Goal: Complete application form

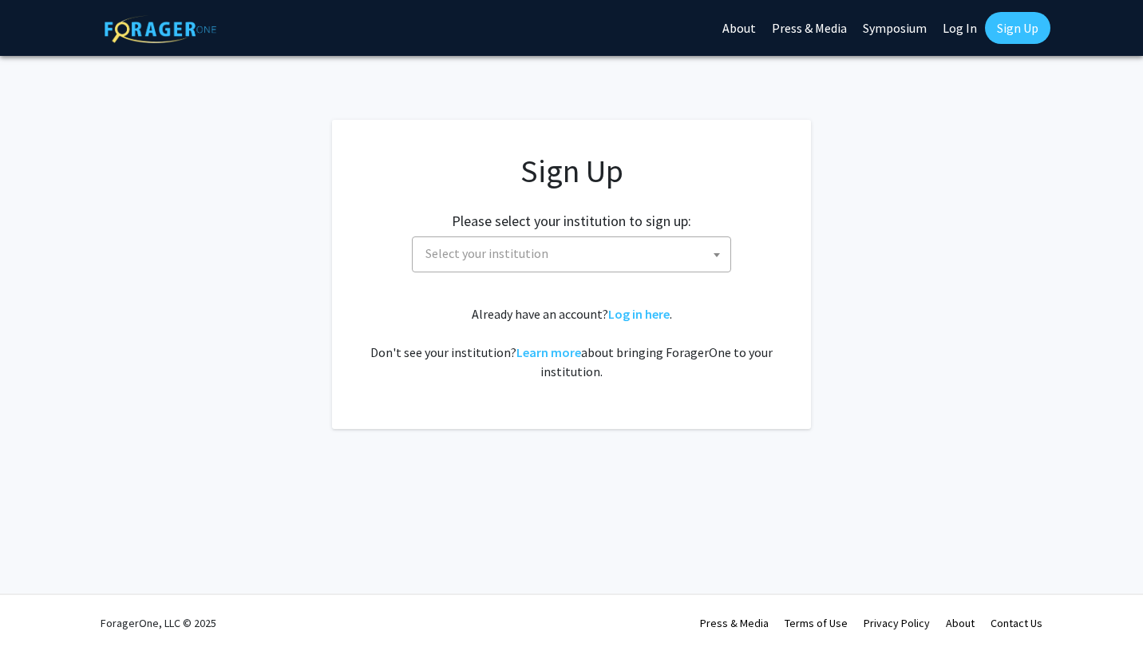
click at [695, 255] on span "Select your institution" at bounding box center [574, 253] width 311 height 33
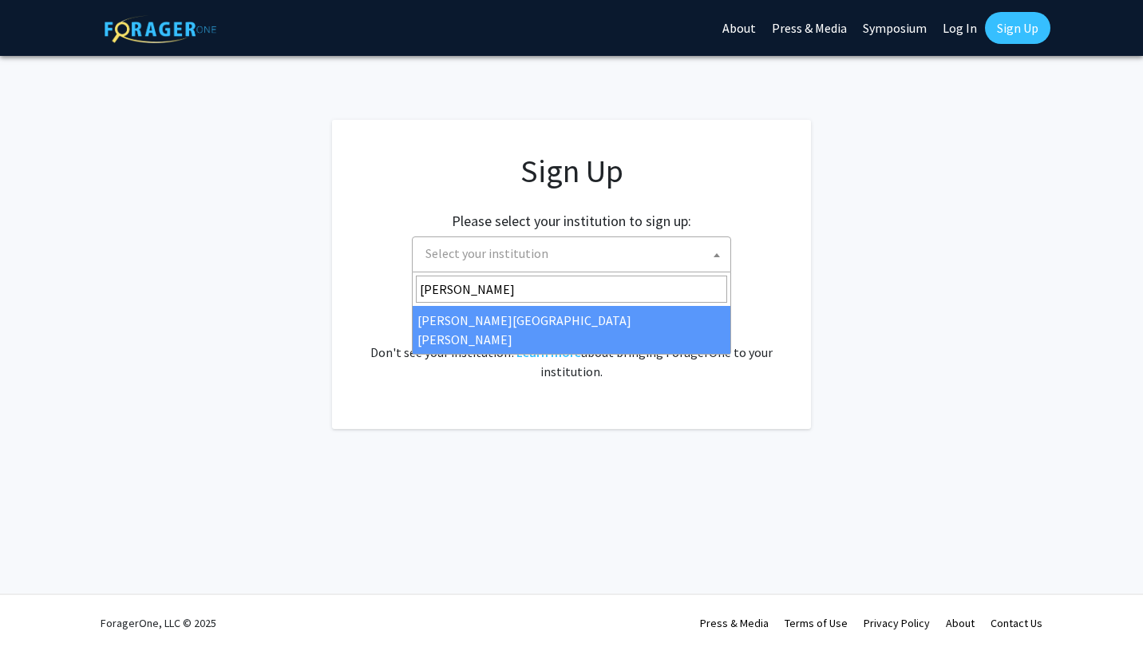
type input "johns"
select select "1"
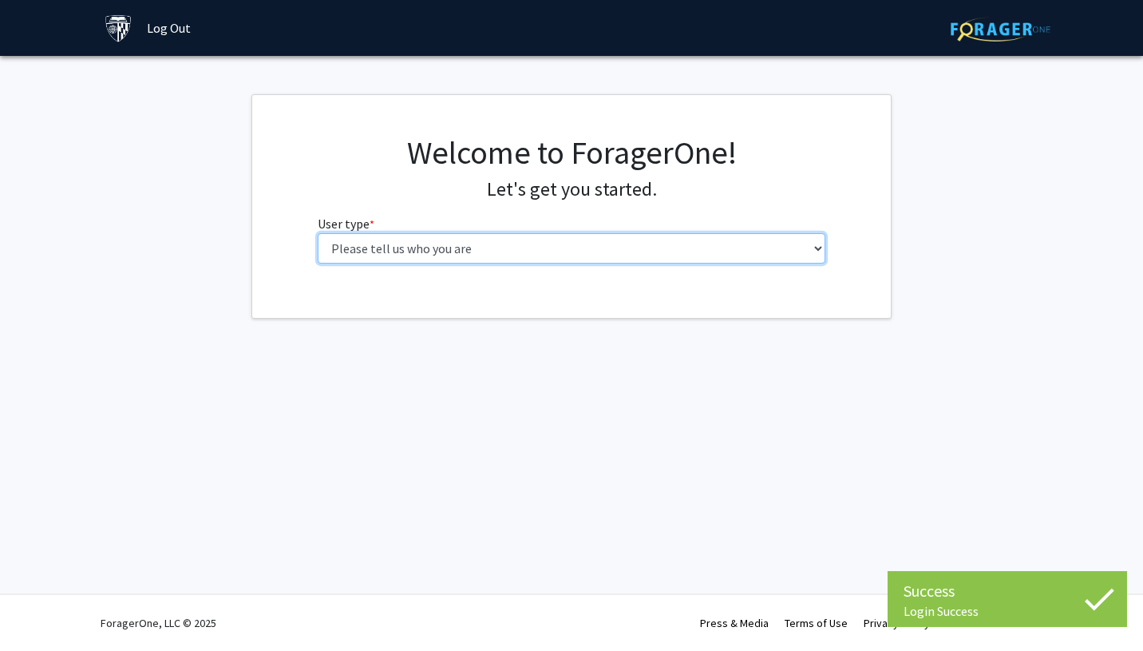
click at [613, 255] on select "Please tell us who you are Undergraduate Student Master's Student Doctoral Cand…" at bounding box center [572, 248] width 509 height 30
select select "2: masters"
click at [318, 233] on select "Please tell us who you are Undergraduate Student Master's Student Doctoral Cand…" at bounding box center [572, 248] width 509 height 30
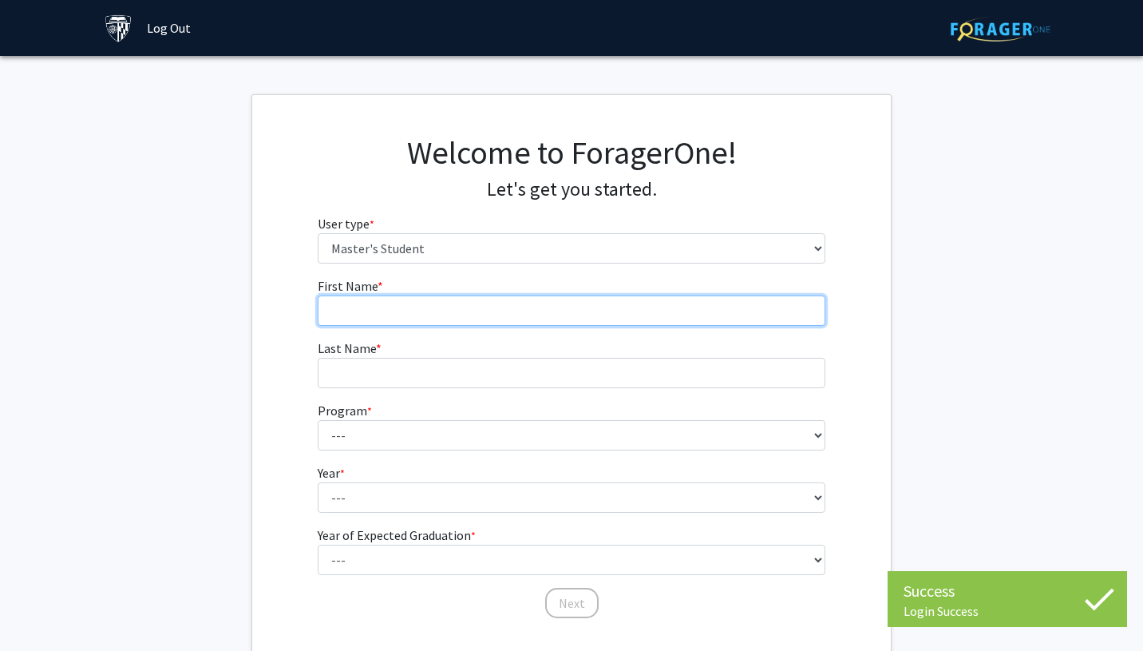
click at [545, 311] on input "First Name * required" at bounding box center [572, 310] width 509 height 30
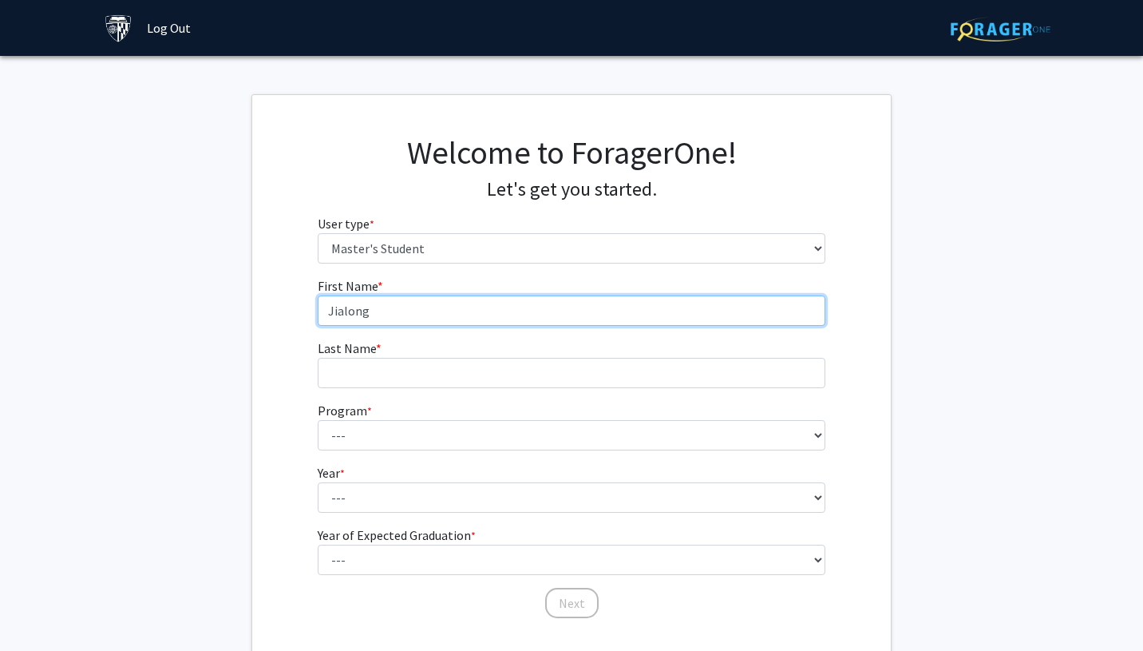
type input "Jialong"
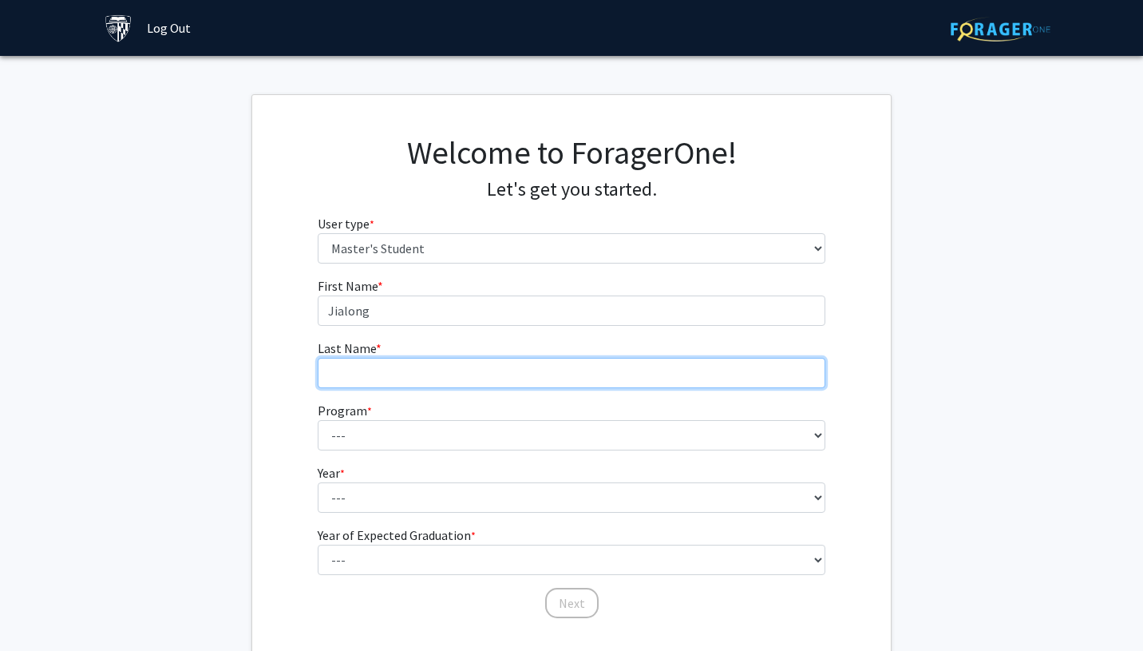
click at [481, 378] on input "Last Name * required" at bounding box center [572, 373] width 509 height 30
type input "[PERSON_NAME]"
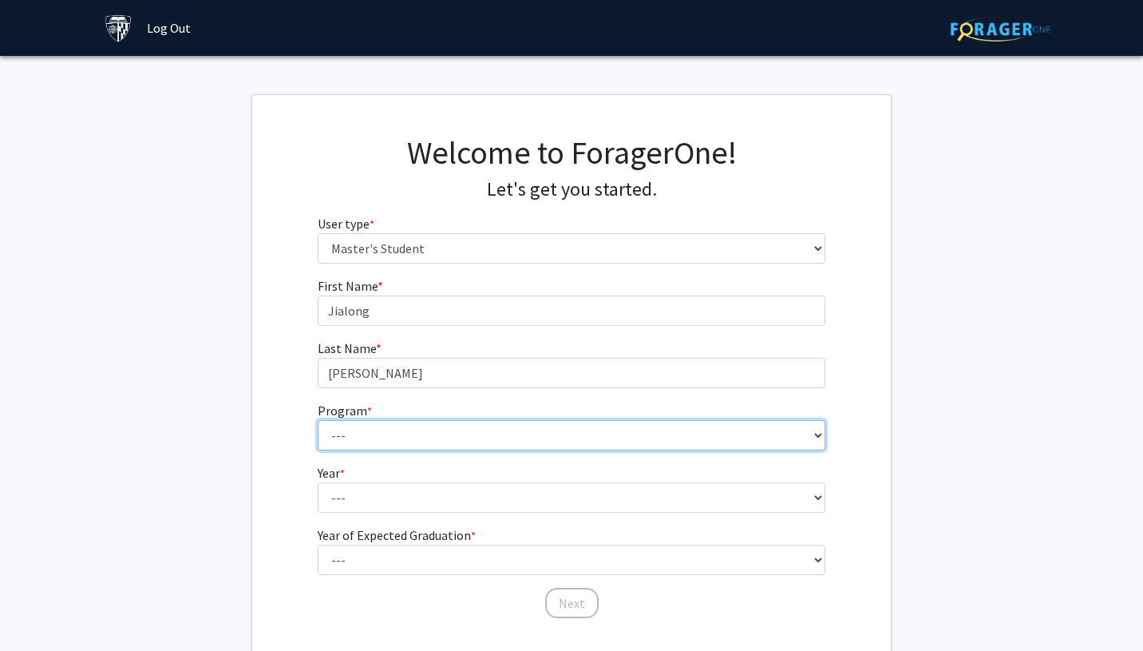
click at [454, 434] on select "--- Anatomy Education Applied and Computational Mathematics Applied Biomedical …" at bounding box center [572, 435] width 509 height 30
select select "109: 109"
click at [318, 420] on select "--- Anatomy Education Applied and Computational Mathematics Applied Biomedical …" at bounding box center [572, 435] width 509 height 30
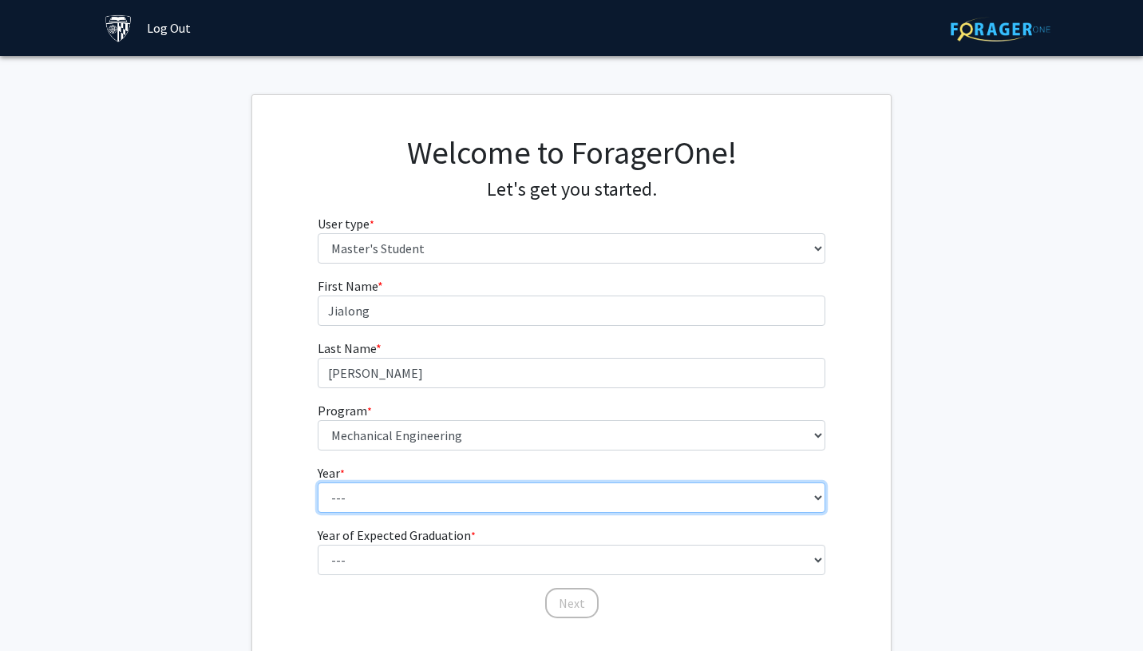
click at [418, 499] on select "--- First Year Second Year" at bounding box center [572, 497] width 509 height 30
select select "1: first_year"
click at [318, 482] on select "--- First Year Second Year" at bounding box center [572, 497] width 509 height 30
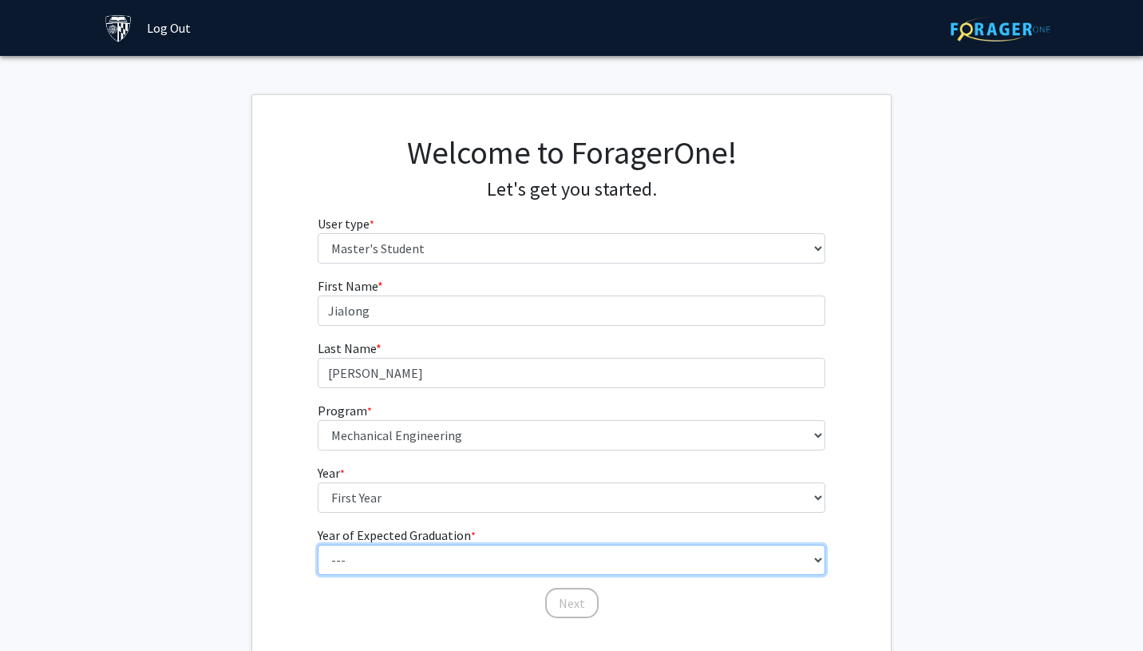
click at [414, 555] on select "--- 2025 2026 2027 2028 2029 2030 2031 2032 2033 2034" at bounding box center [572, 560] width 509 height 30
select select "2: 2026"
click at [318, 545] on select "--- 2025 2026 2027 2028 2029 2030 2031 2032 2033 2034" at bounding box center [572, 560] width 509 height 30
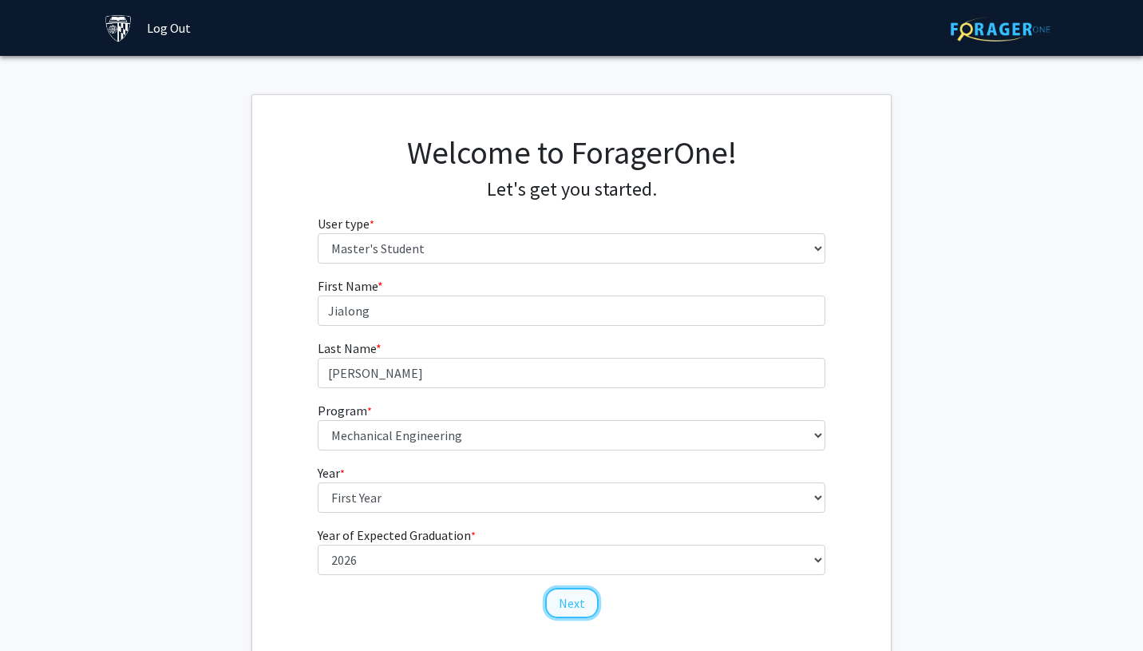
click at [572, 604] on button "Next" at bounding box center [571, 603] width 53 height 30
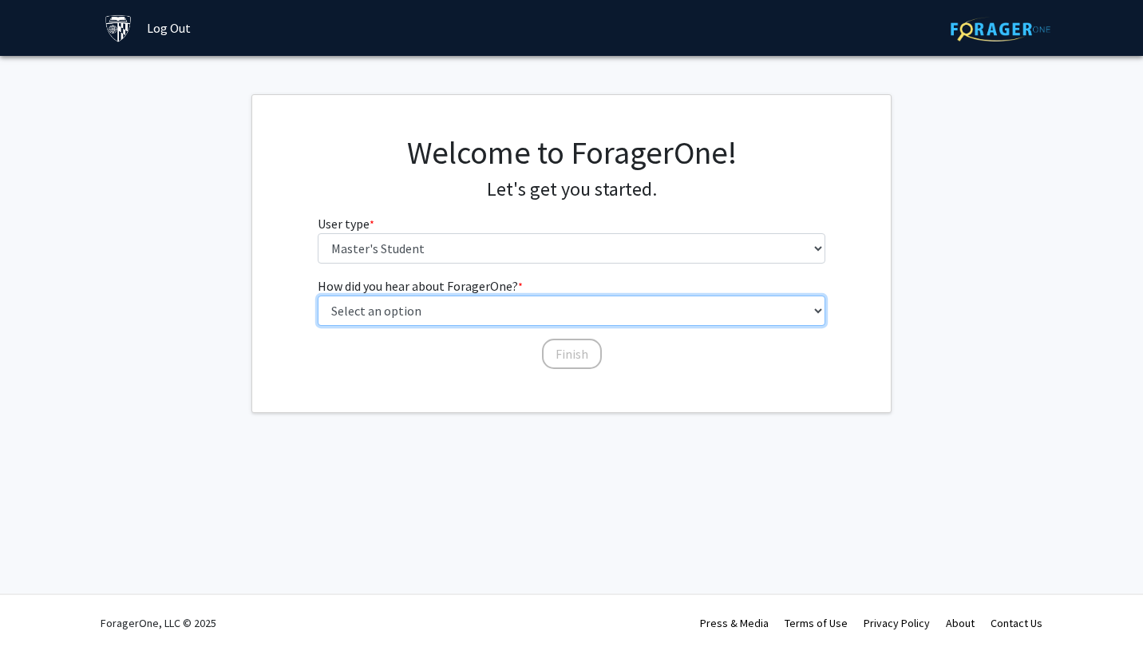
click at [555, 312] on select "Select an option Peer/student recommendation Faculty/staff recommendation Unive…" at bounding box center [572, 310] width 509 height 30
select select "3: university_website"
click at [318, 295] on select "Select an option Peer/student recommendation Faculty/staff recommendation Unive…" at bounding box center [572, 310] width 509 height 30
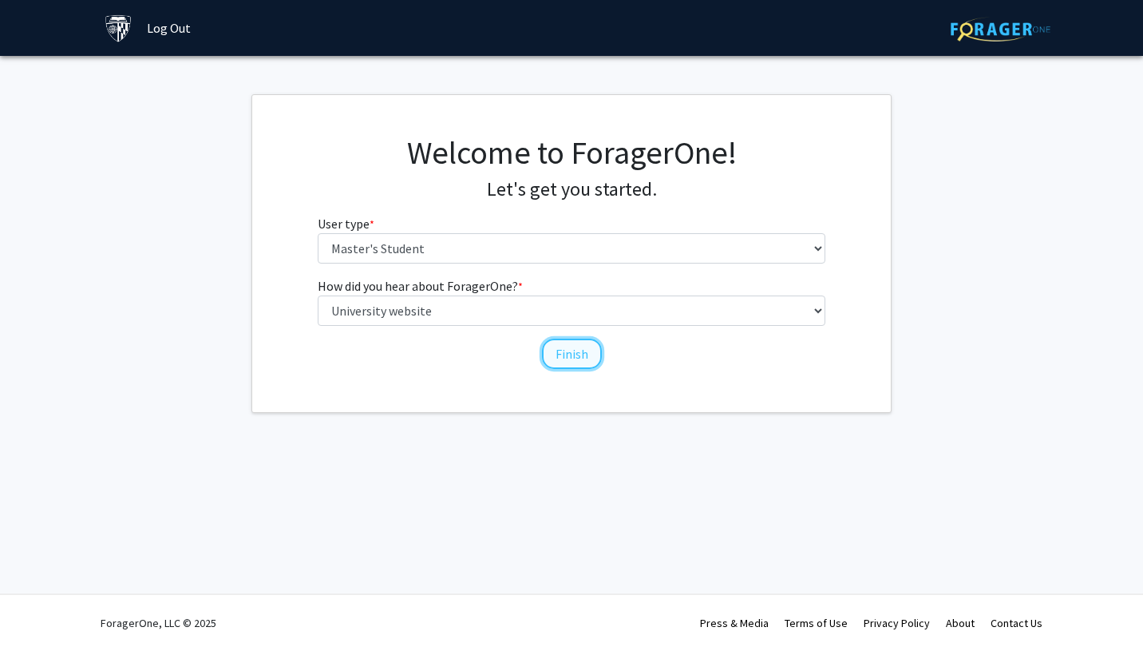
click at [576, 351] on button "Finish" at bounding box center [572, 354] width 60 height 30
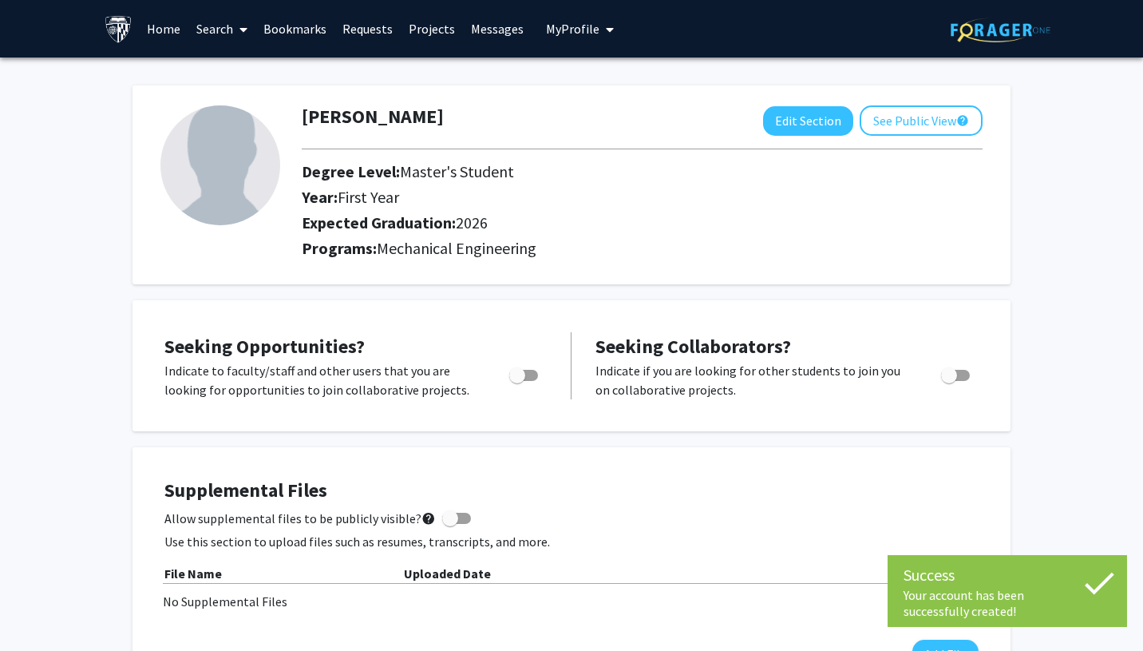
click at [525, 375] on span "Toggle" at bounding box center [517, 375] width 16 height 16
click at [517, 381] on input "Are you actively seeking opportunities?" at bounding box center [517, 381] width 1 height 1
checkbox input "true"
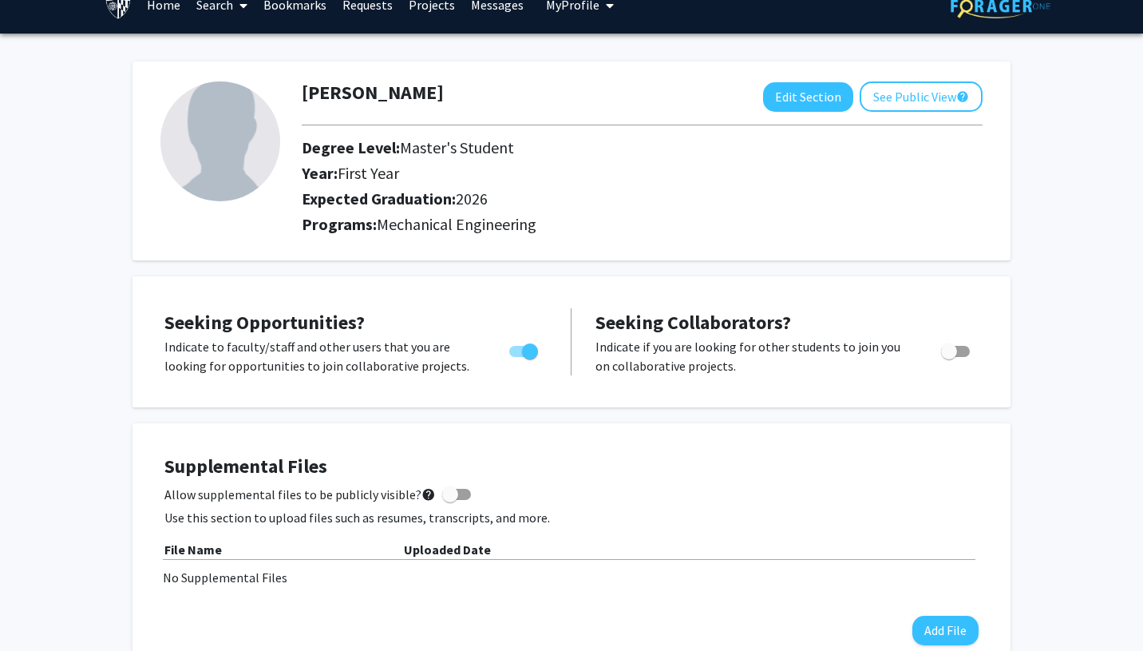
scroll to position [30, 0]
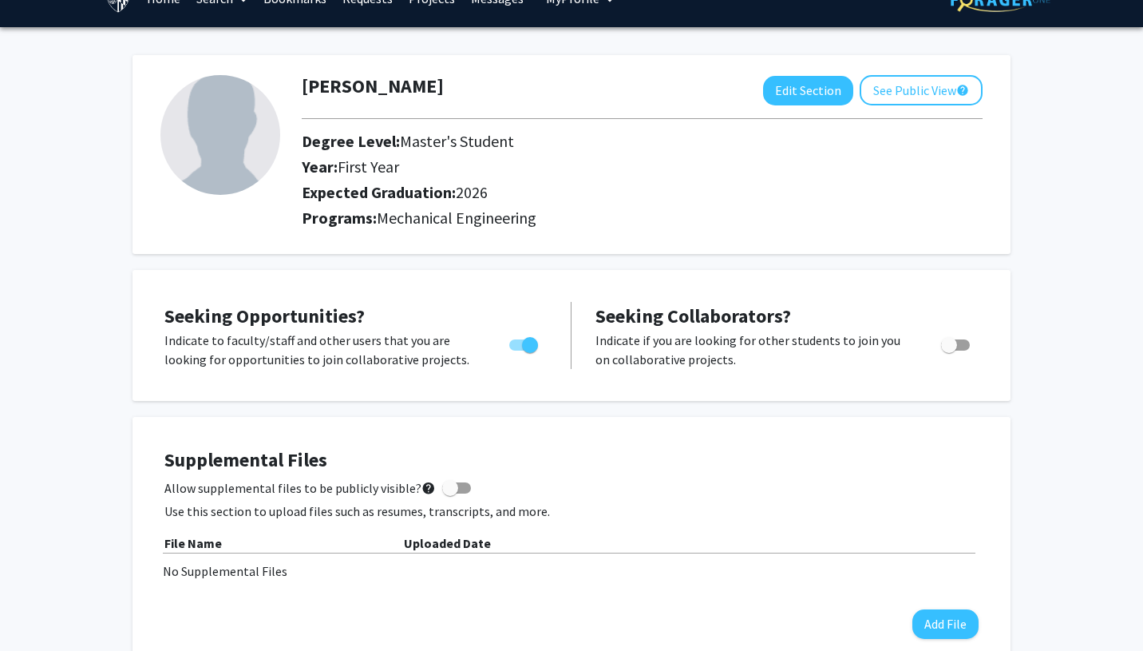
click at [960, 342] on span "Toggle" at bounding box center [955, 344] width 29 height 11
click at [949, 351] on input "Would you like to receive other student requests to work with you?" at bounding box center [949, 351] width 1 height 1
checkbox input "true"
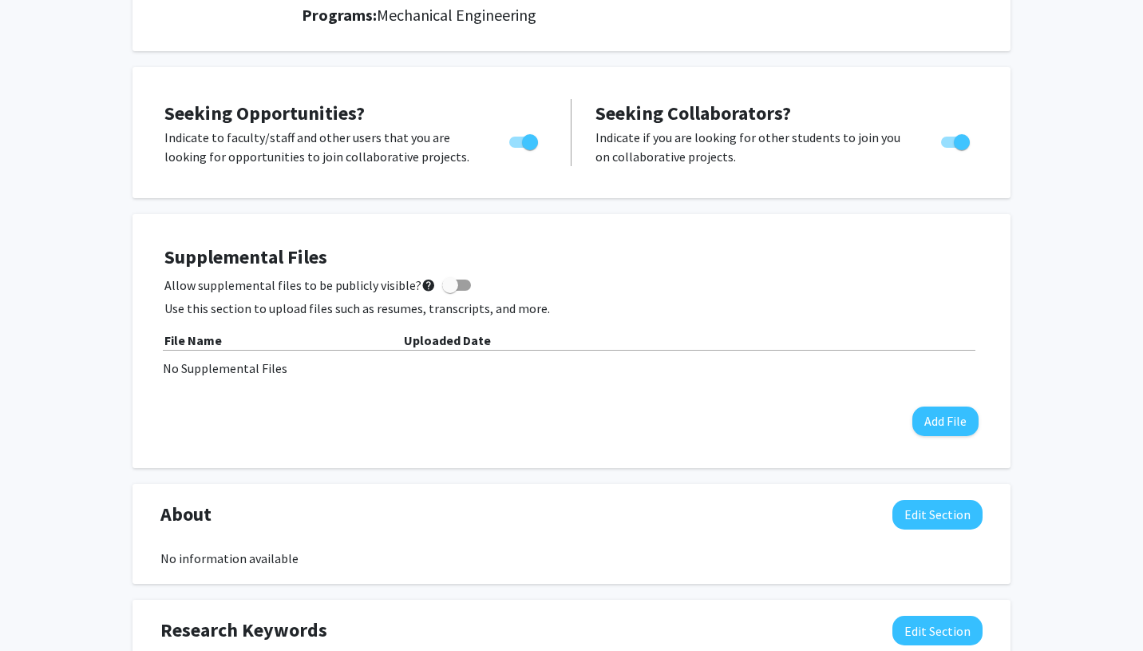
scroll to position [0, 0]
